Goal: Task Accomplishment & Management: Use online tool/utility

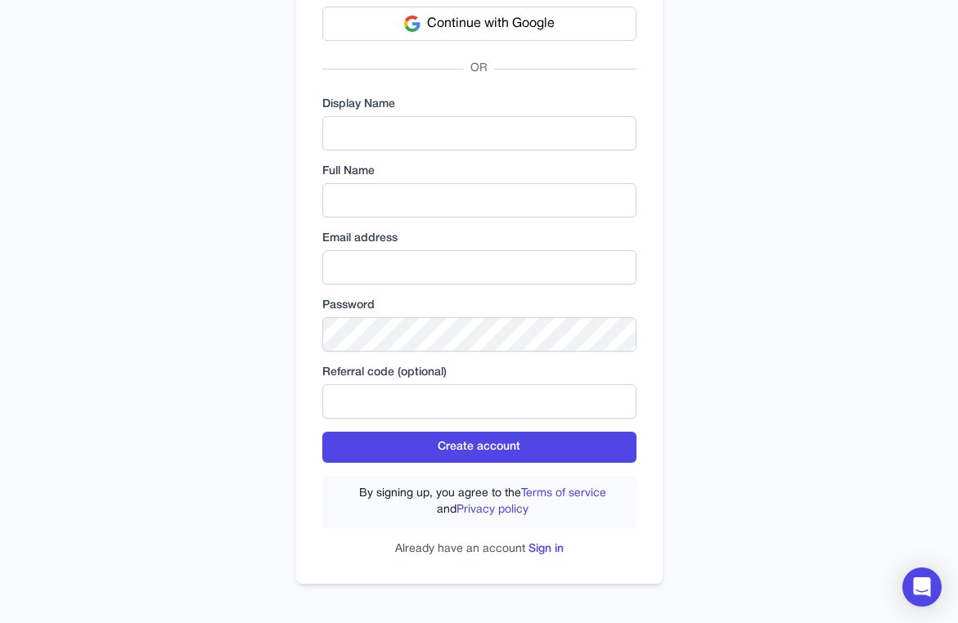
scroll to position [134, 0]
click at [549, 566] on div "Continue with Google OR Display Name Full Name Email address Password Referral …" at bounding box center [479, 282] width 366 height 604
click at [550, 550] on link "Sign in" at bounding box center [545, 549] width 35 height 11
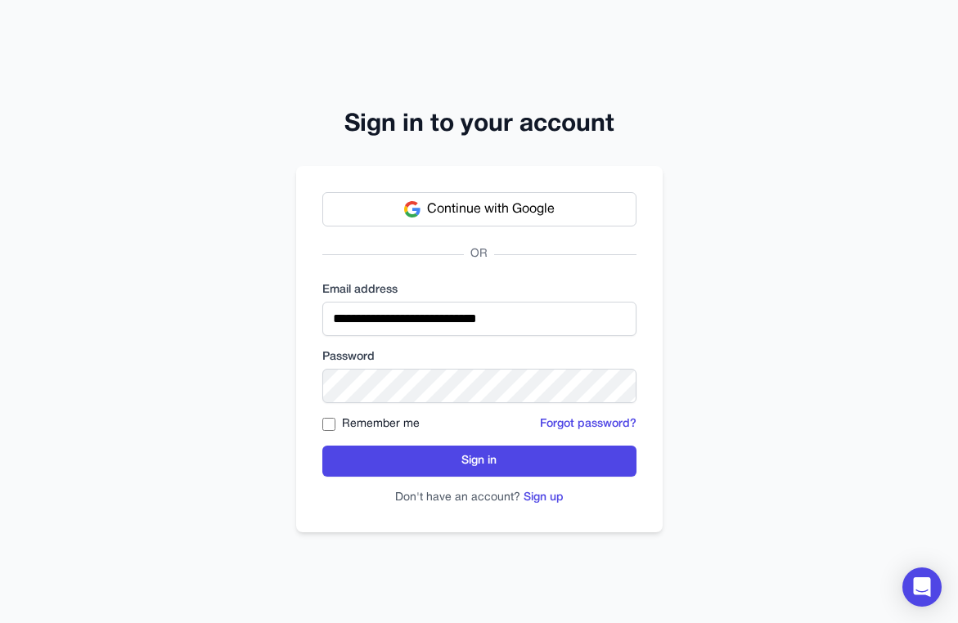
type input "**********"
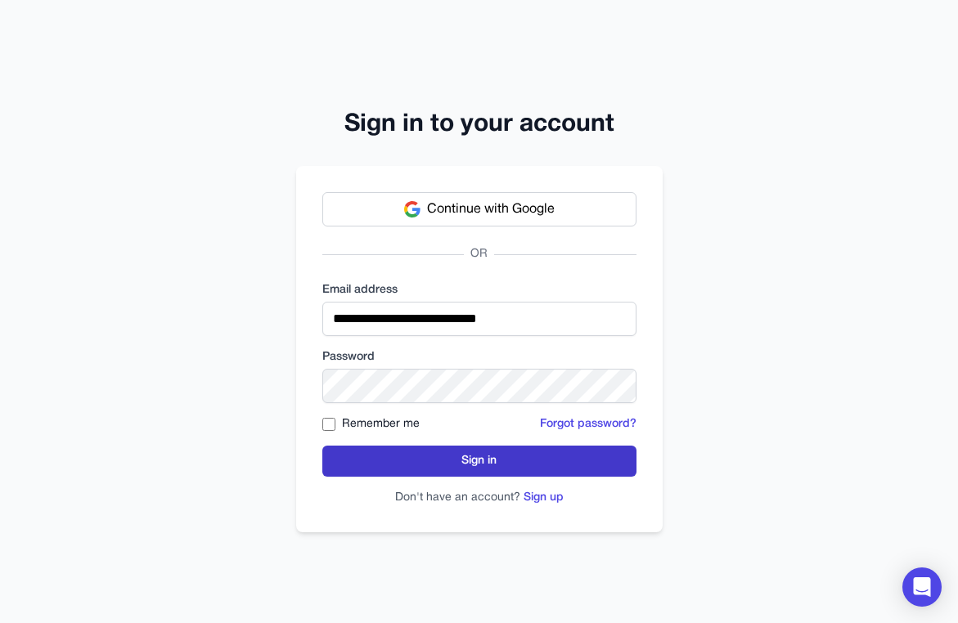
click at [442, 460] on button "Sign in" at bounding box center [479, 461] width 314 height 31
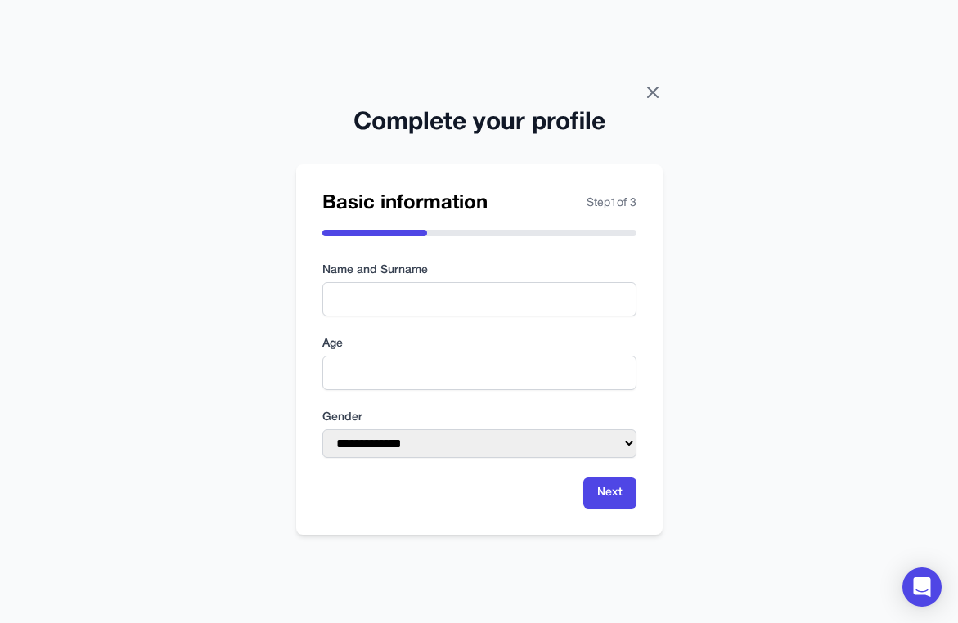
click at [645, 96] on icon at bounding box center [653, 93] width 20 height 20
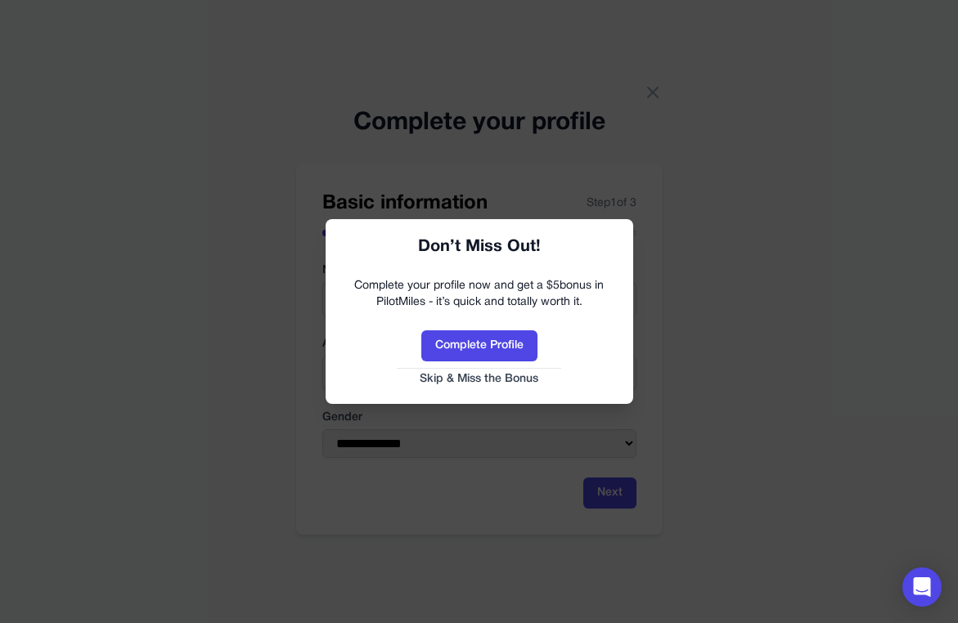
click at [519, 376] on button "Skip & Miss the Bonus" at bounding box center [479, 379] width 275 height 16
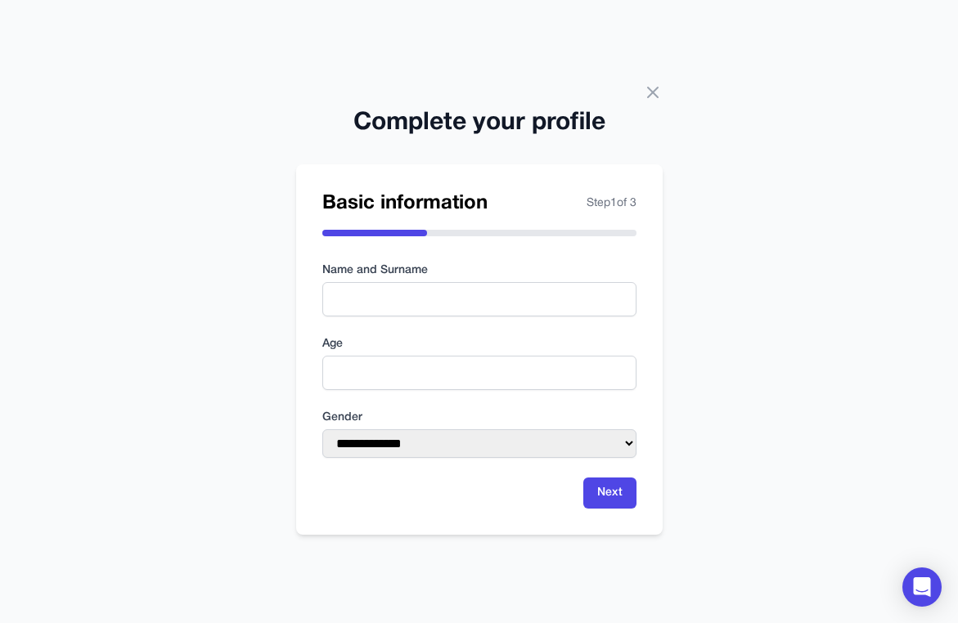
click at [465, 434] on div "**********" at bounding box center [479, 434] width 314 height 48
drag, startPoint x: 364, startPoint y: 420, endPoint x: 330, endPoint y: 417, distance: 33.6
click at [330, 417] on label "Gender" at bounding box center [479, 418] width 314 height 16
click at [654, 93] on icon at bounding box center [653, 93] width 20 height 20
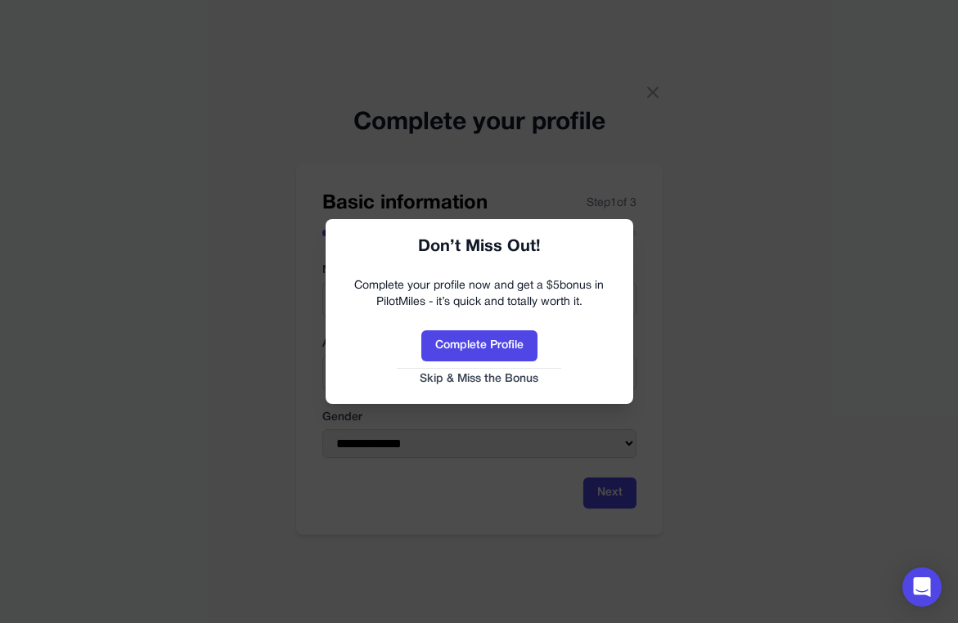
click at [465, 374] on button "Skip & Miss the Bonus" at bounding box center [479, 379] width 275 height 16
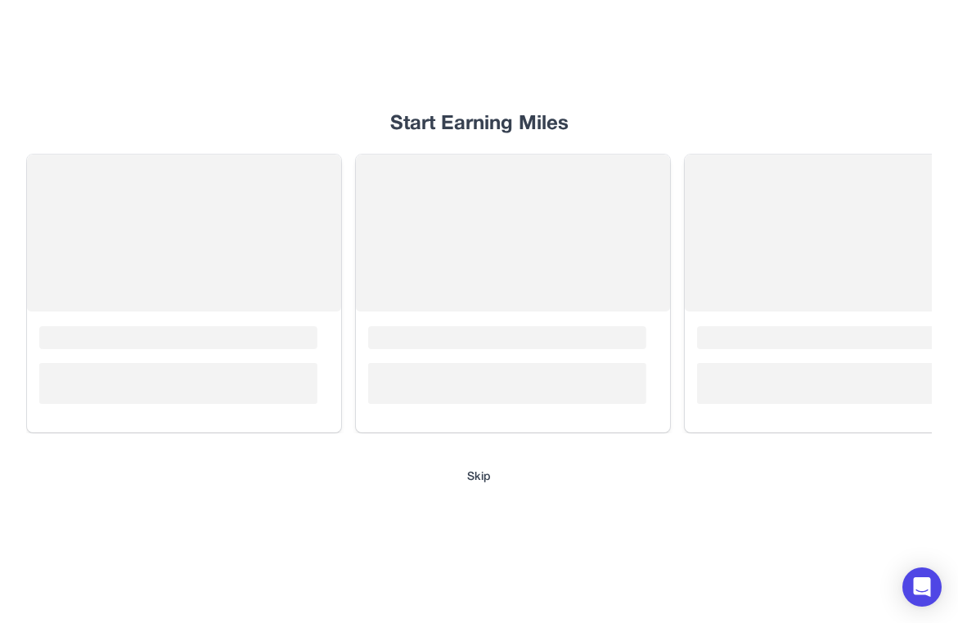
click at [479, 473] on button "Skip" at bounding box center [479, 478] width 24 height 16
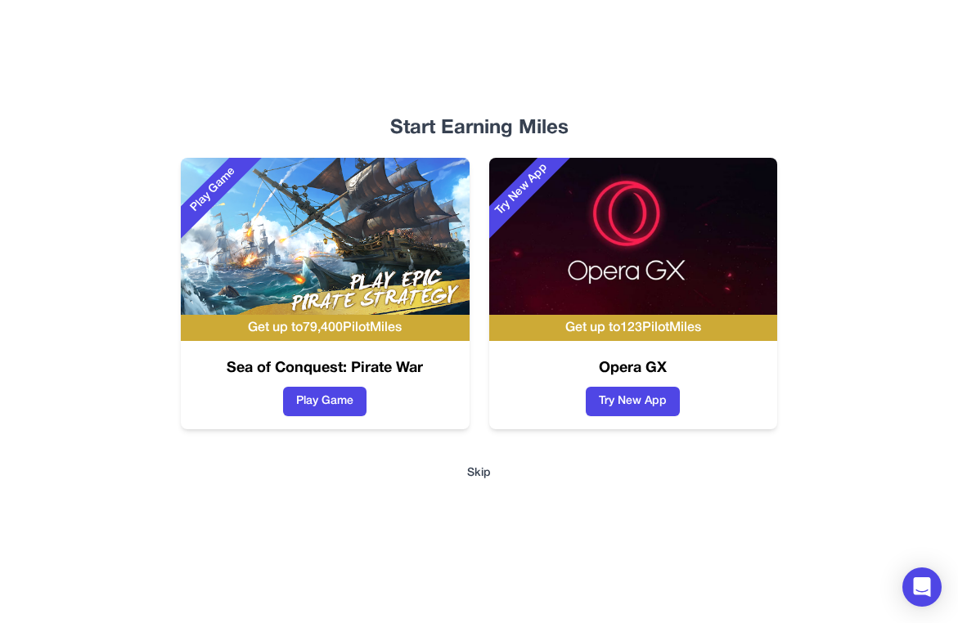
click at [485, 476] on button "Skip" at bounding box center [479, 473] width 24 height 16
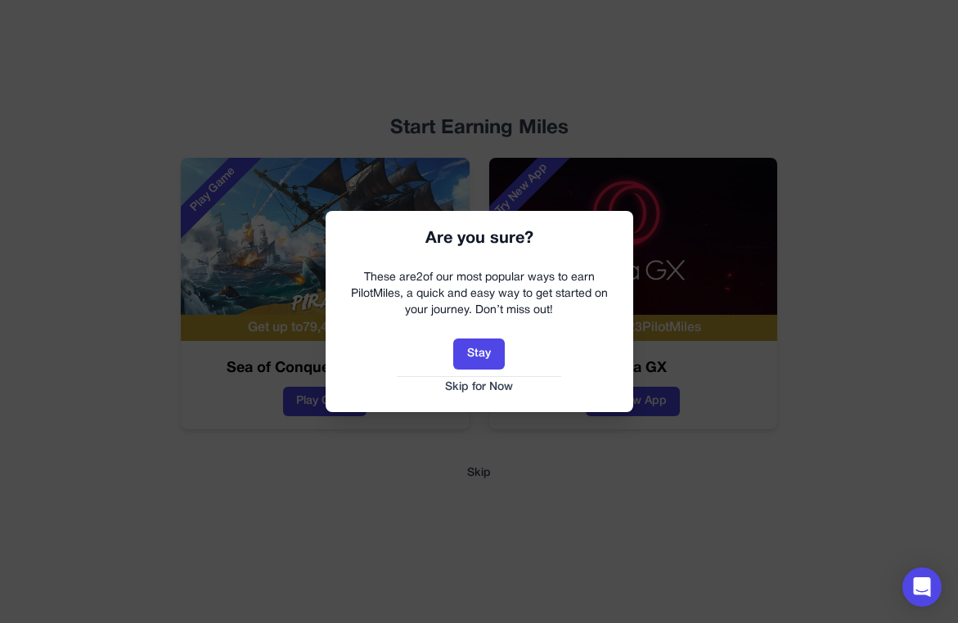
click at [490, 392] on button "Skip for Now" at bounding box center [479, 388] width 275 height 16
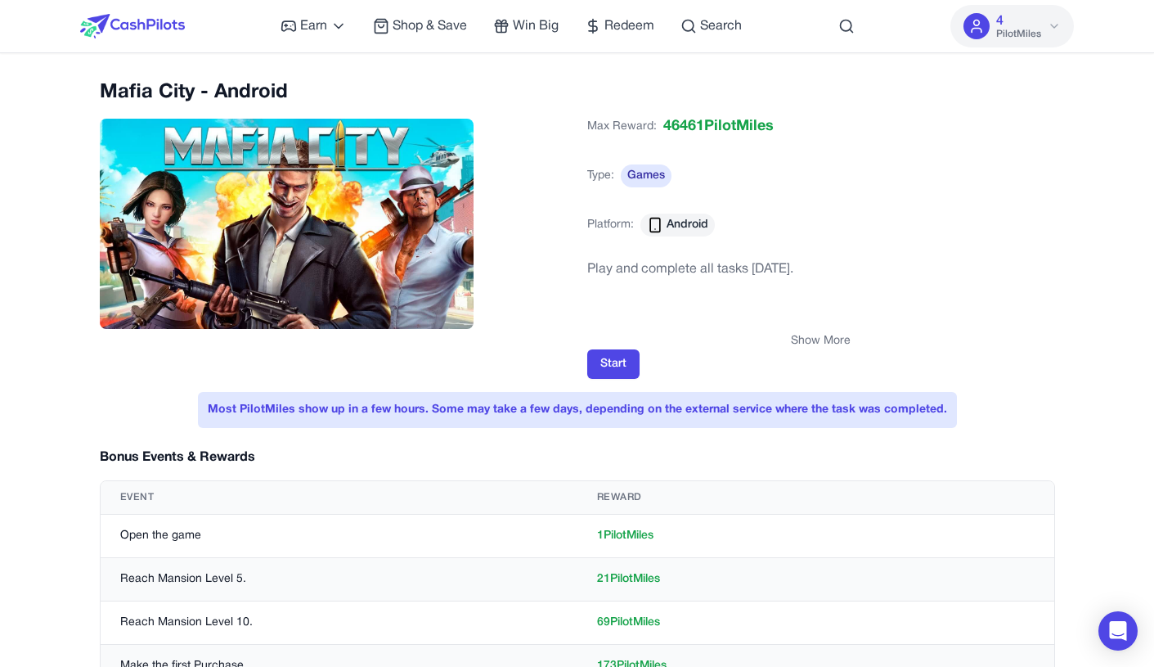
click at [863, 127] on div "Max Reward: 46461 PilotMiles Type: Games Platform: Android" at bounding box center [821, 182] width 468 height 147
click at [608, 364] on button "Start" at bounding box center [613, 363] width 52 height 29
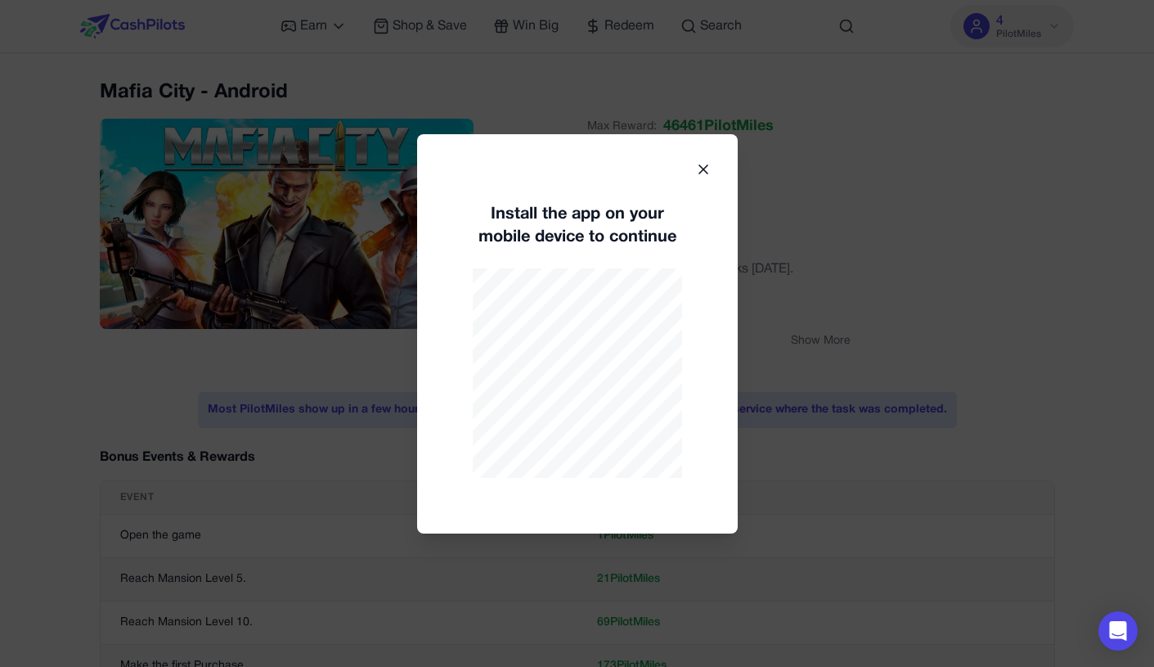
click at [717, 230] on div "Install the app on your mobile device to continue" at bounding box center [577, 333] width 321 height 399
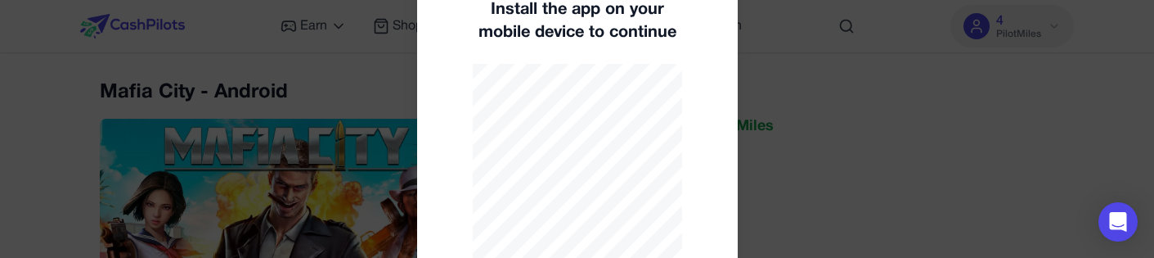
click at [785, 187] on div at bounding box center [577, 129] width 1154 height 258
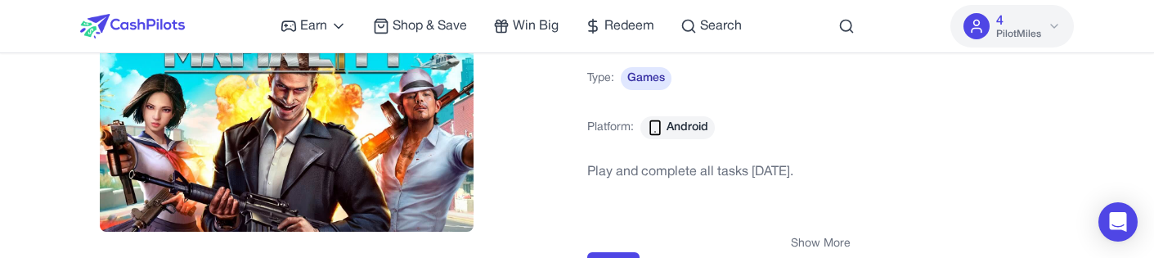
scroll to position [162, 0]
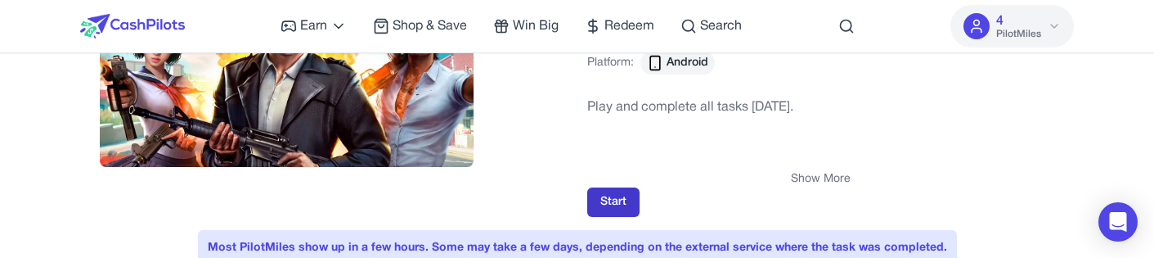
click at [623, 193] on button "Start" at bounding box center [613, 201] width 52 height 29
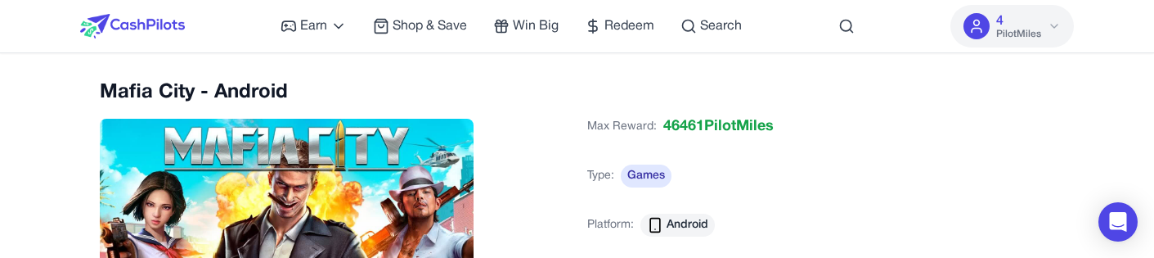
click at [525, 153] on div "Mafia City - Android" at bounding box center [334, 218] width 468 height 278
